Goal: Find specific page/section: Find specific page/section

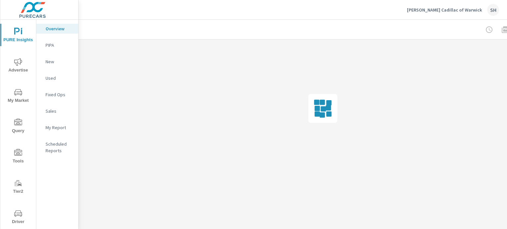
click at [22, 217] on span "Driver" at bounding box center [18, 218] width 32 height 16
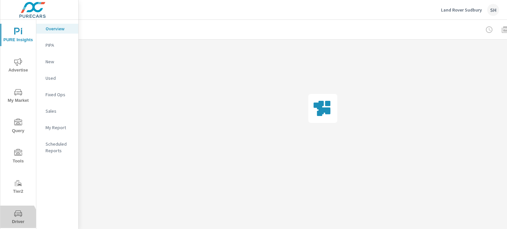
click at [13, 219] on span "Driver" at bounding box center [18, 218] width 32 height 16
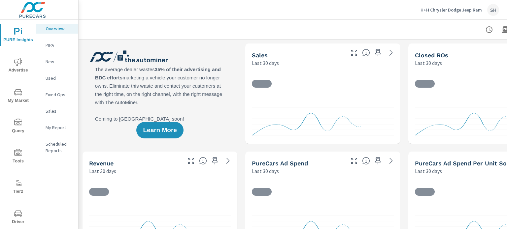
click at [22, 219] on span "Driver" at bounding box center [18, 218] width 32 height 16
